Goal: Task Accomplishment & Management: Manage account settings

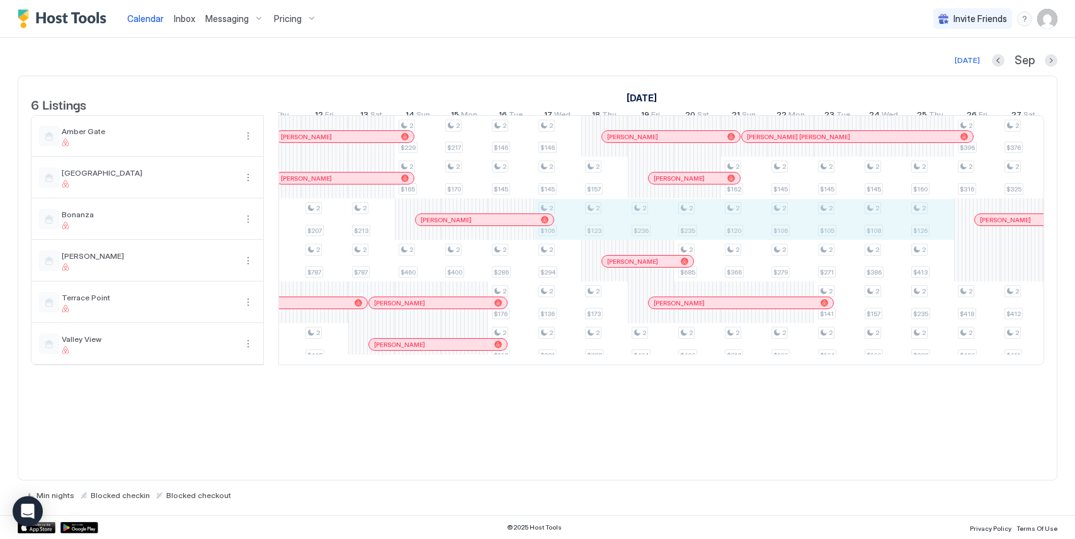
drag, startPoint x: 682, startPoint y: 230, endPoint x: 935, endPoint y: 227, distance: 253.1
click at [935, 227] on div "2 $225 2 $239 2 $115 2 $199 2 $135 2 $125 2 $145 2 $105 2 $157 2 $135 2 $139 2 …" at bounding box center [674, 240] width 2609 height 249
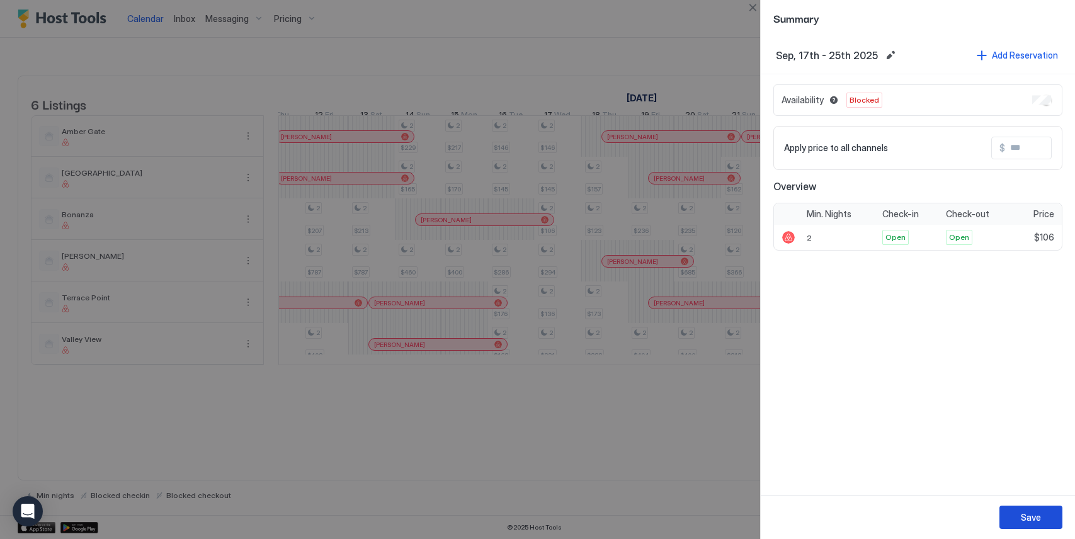
click at [1031, 515] on div "Save" at bounding box center [1030, 517] width 20 height 13
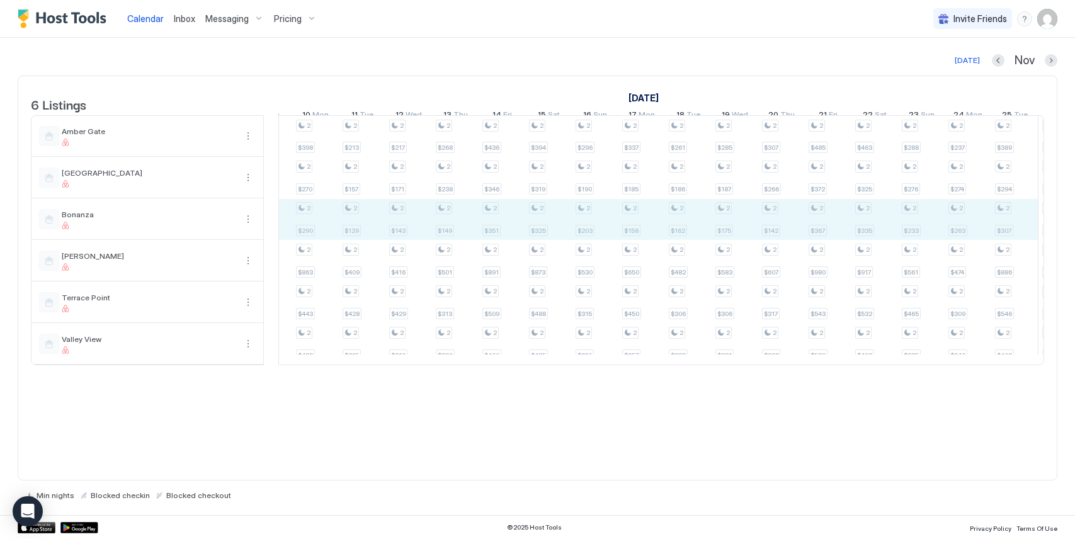
drag, startPoint x: 313, startPoint y: 234, endPoint x: 1025, endPoint y: 230, distance: 712.6
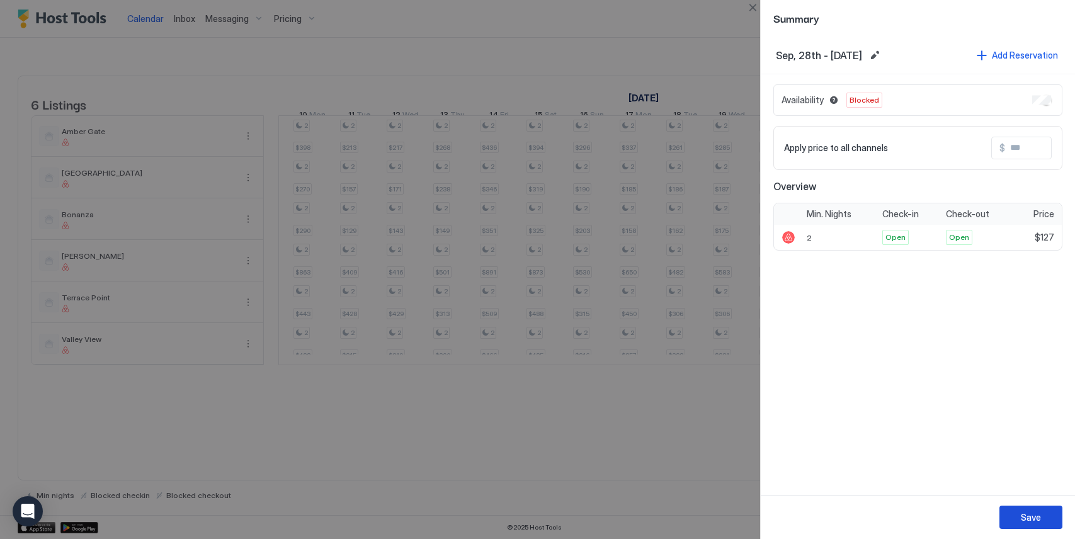
click at [1020, 515] on div "Save" at bounding box center [1030, 517] width 20 height 13
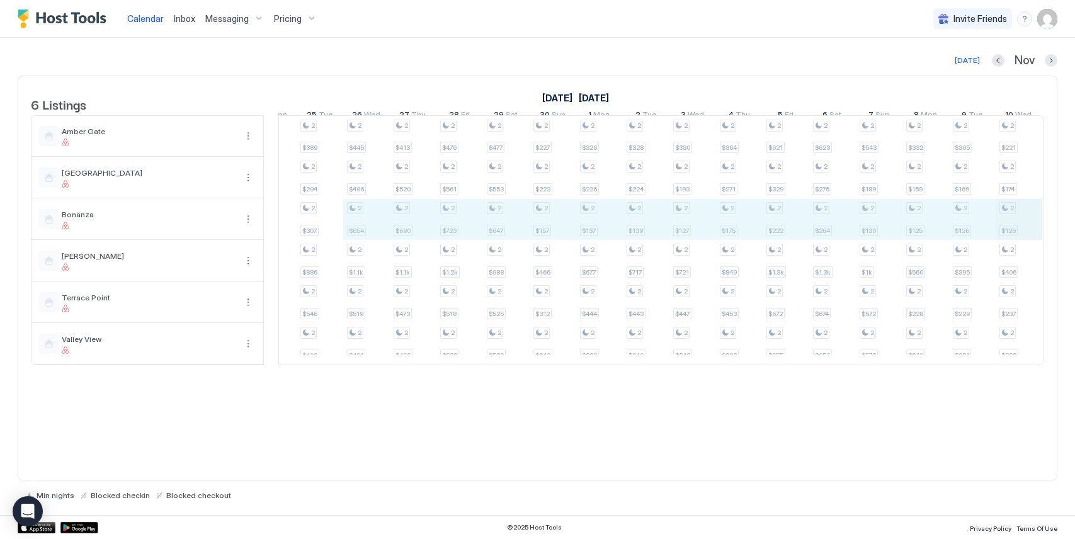
drag, startPoint x: 370, startPoint y: 230, endPoint x: 997, endPoint y: 230, distance: 627.0
click at [1007, 230] on div "2 $193 2 $145 2 $498 2 $189 2 $277 2 $144 2 $516 2 $289 2 $298 2 $486 2 $294 2 …" at bounding box center [17, 240] width 2609 height 249
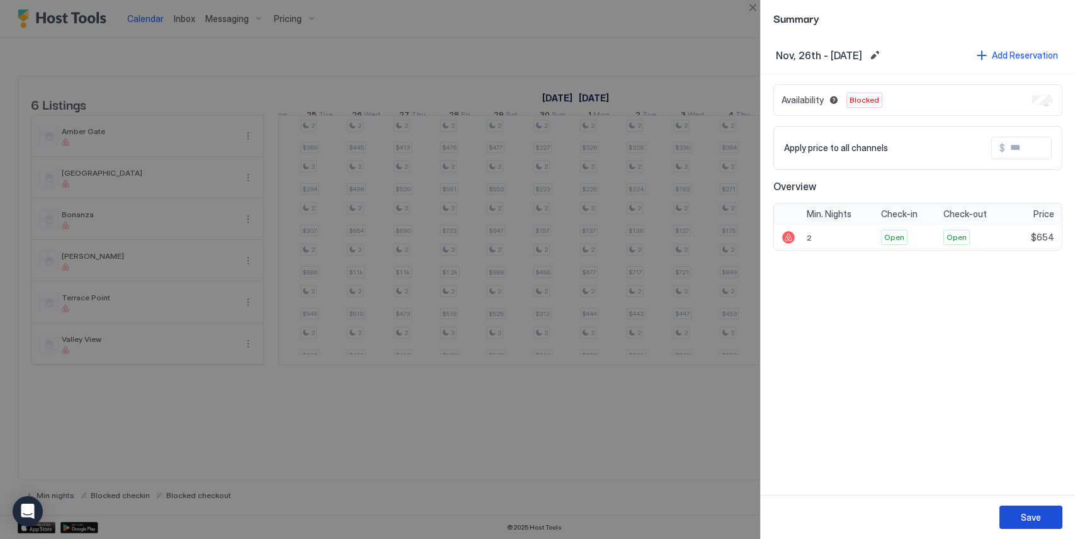
click at [1025, 515] on div "Save" at bounding box center [1030, 517] width 20 height 13
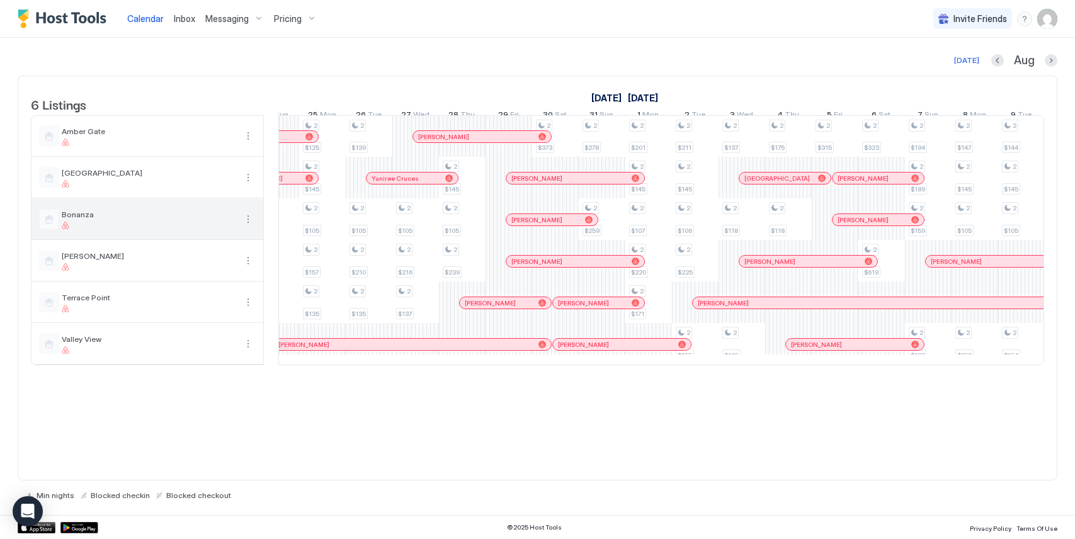
click at [116, 219] on span "Bonanza" at bounding box center [149, 214] width 174 height 9
click at [65, 219] on span "Bonanza" at bounding box center [149, 214] width 174 height 9
click at [49, 226] on div at bounding box center [49, 219] width 20 height 20
click at [246, 227] on button "More options" at bounding box center [247, 219] width 15 height 15
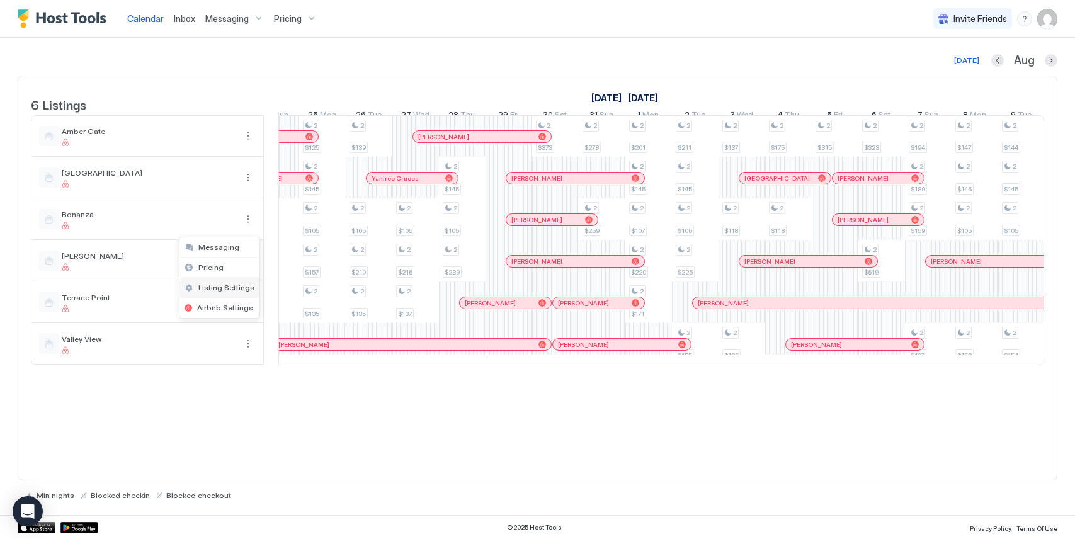
click at [230, 281] on div "Listing Settings" at bounding box center [219, 288] width 80 height 20
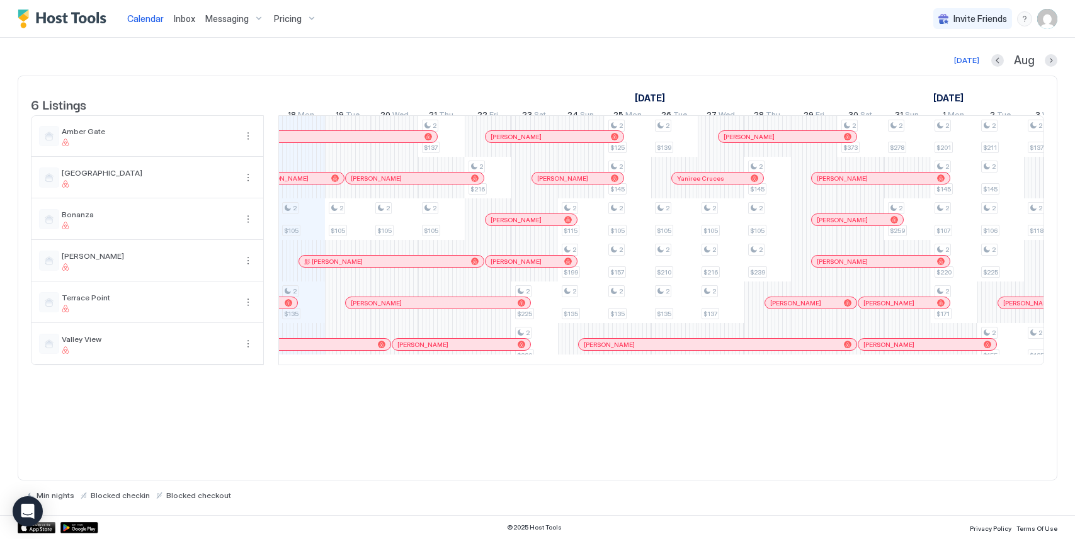
scroll to position [0, 545]
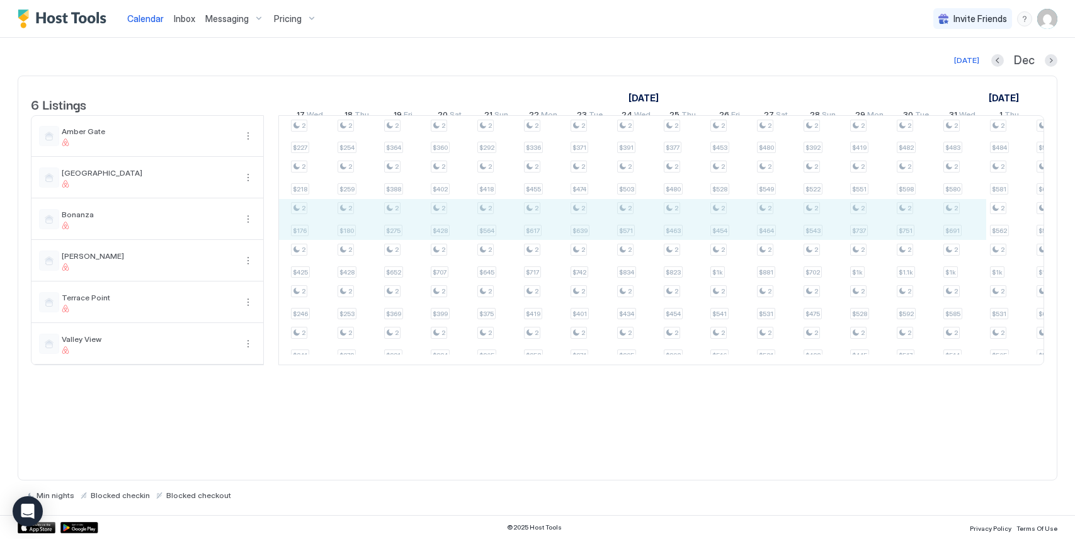
drag, startPoint x: 352, startPoint y: 223, endPoint x: 974, endPoint y: 232, distance: 622.7
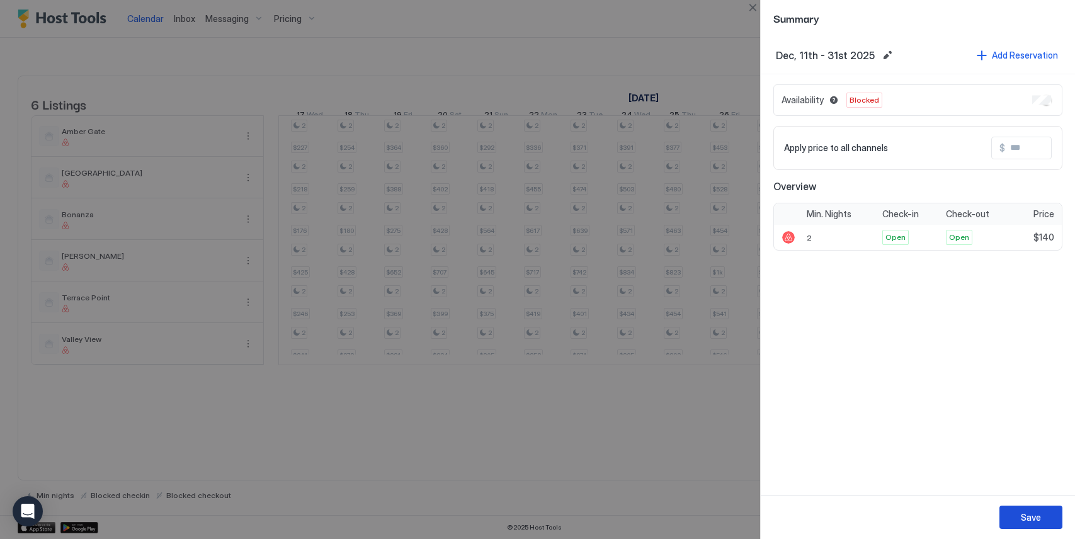
click at [1033, 516] on div "Save" at bounding box center [1030, 517] width 20 height 13
